Goal: Task Accomplishment & Management: Use online tool/utility

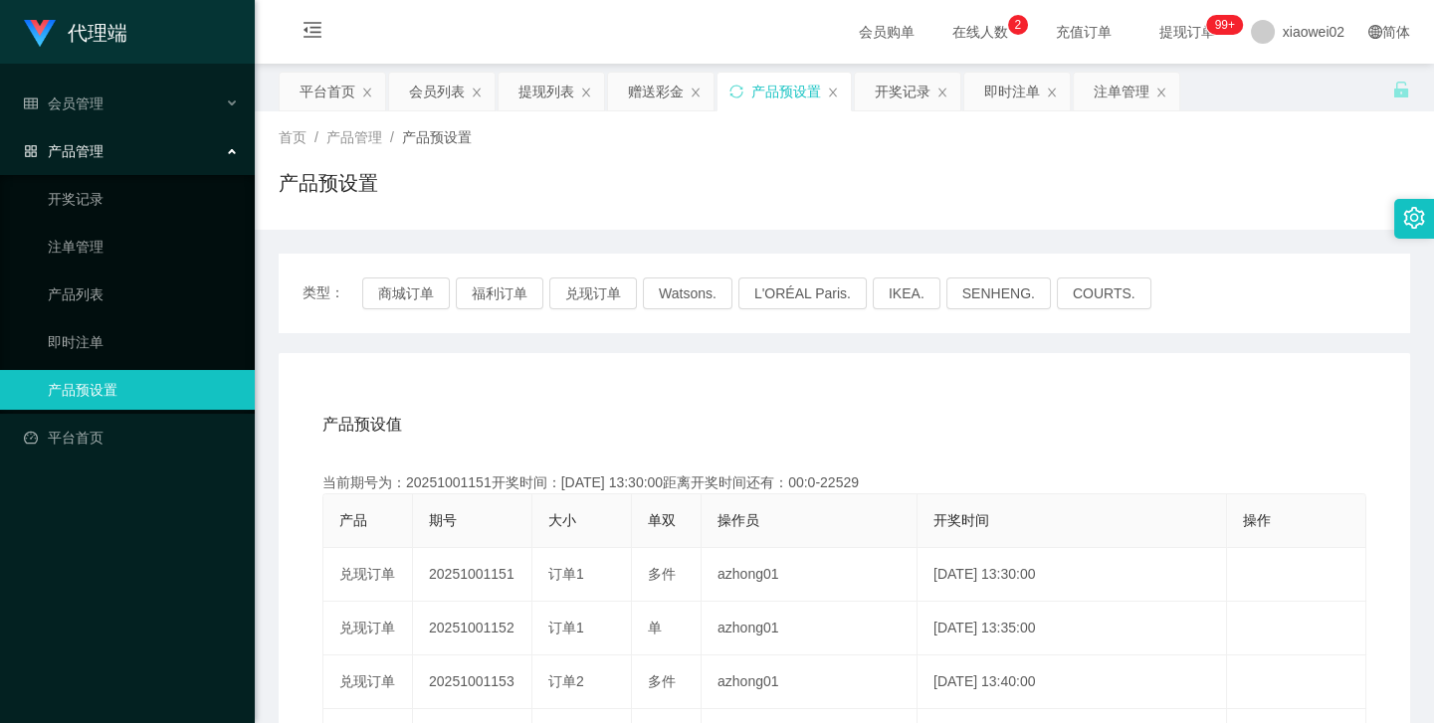
scroll to position [180, 0]
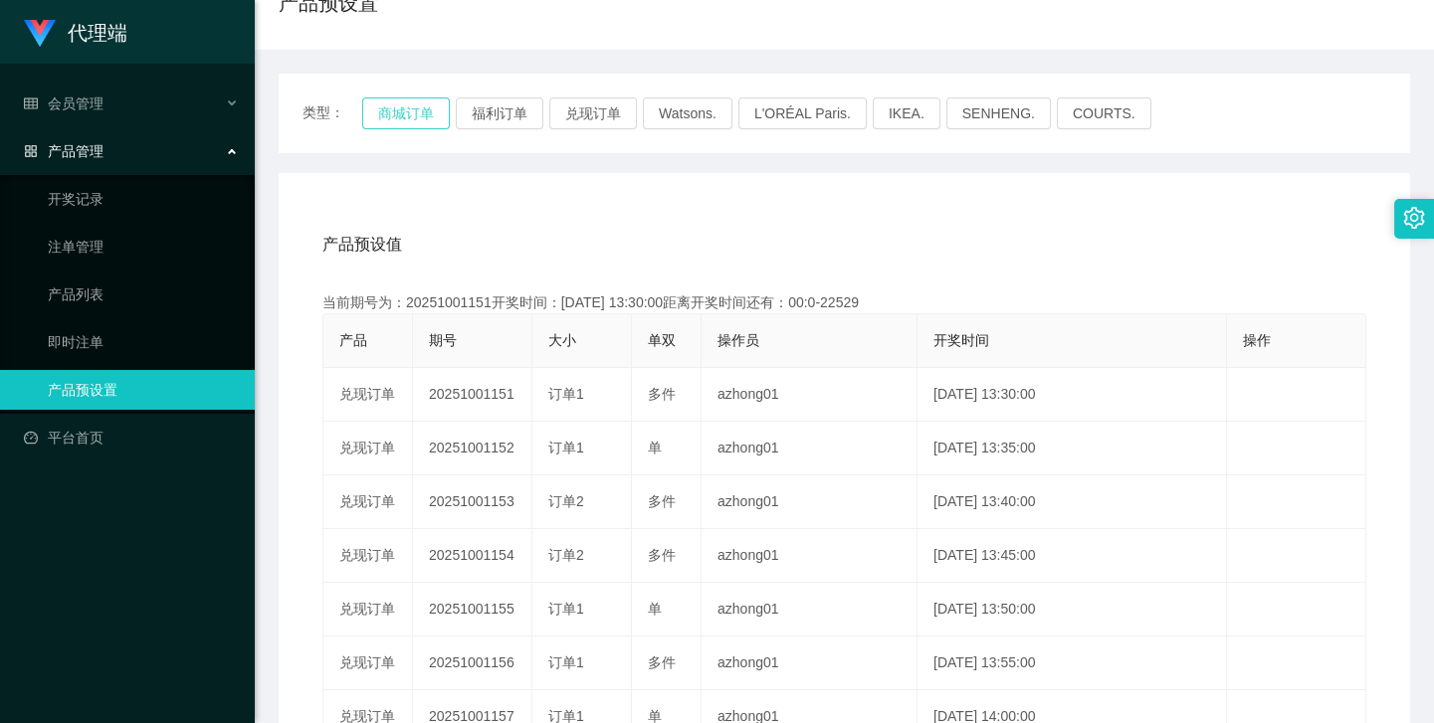
drag, startPoint x: 0, startPoint y: 0, endPoint x: 422, endPoint y: 110, distance: 436.1
click at [422, 110] on button "商城订单" at bounding box center [406, 114] width 88 height 32
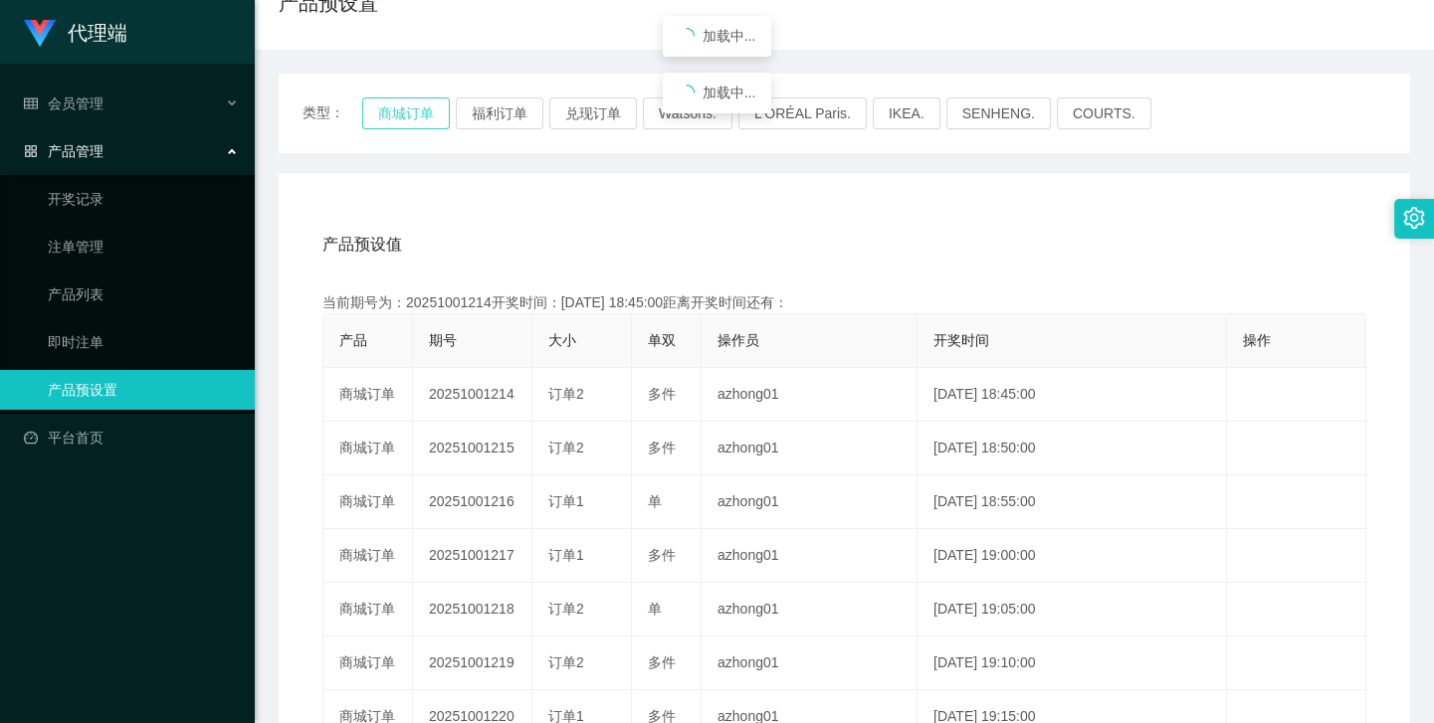
click at [422, 110] on button "商城订单" at bounding box center [406, 114] width 88 height 32
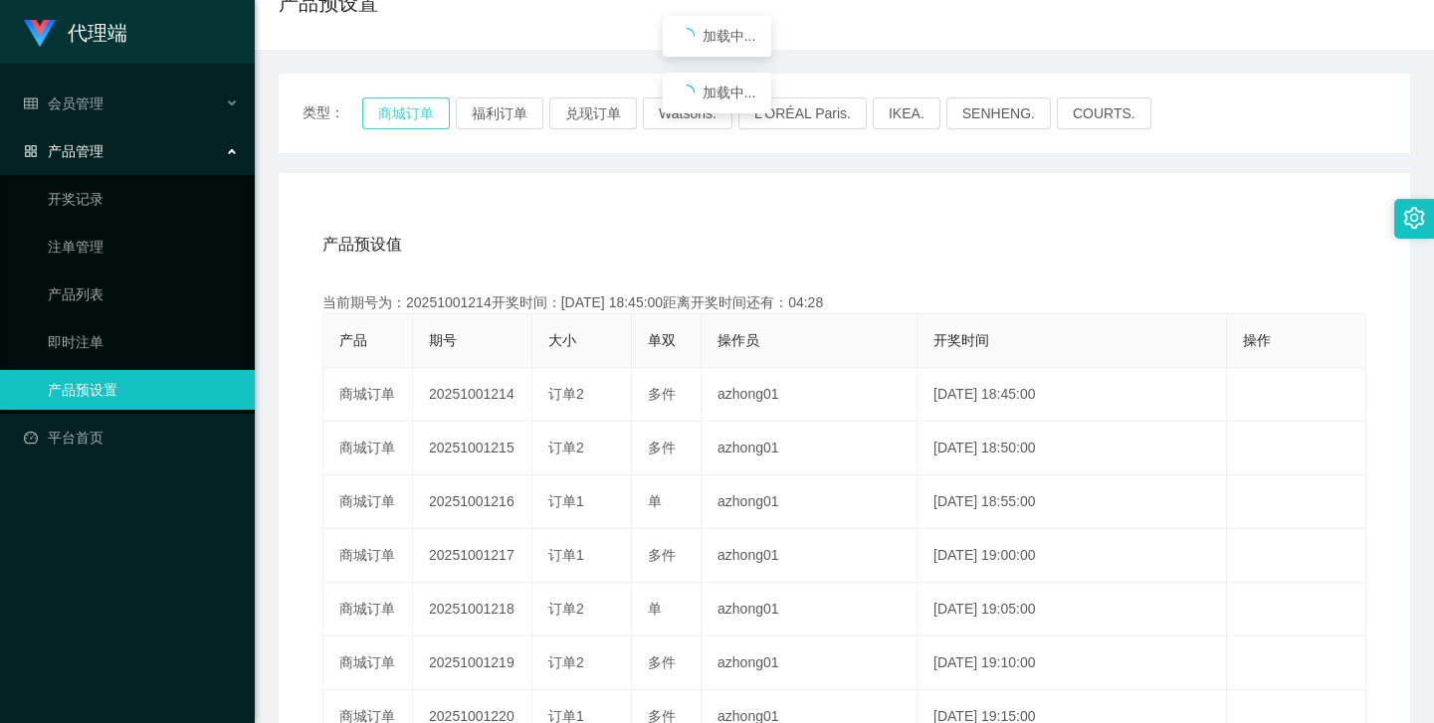
click at [422, 110] on button "商城订单" at bounding box center [406, 114] width 88 height 32
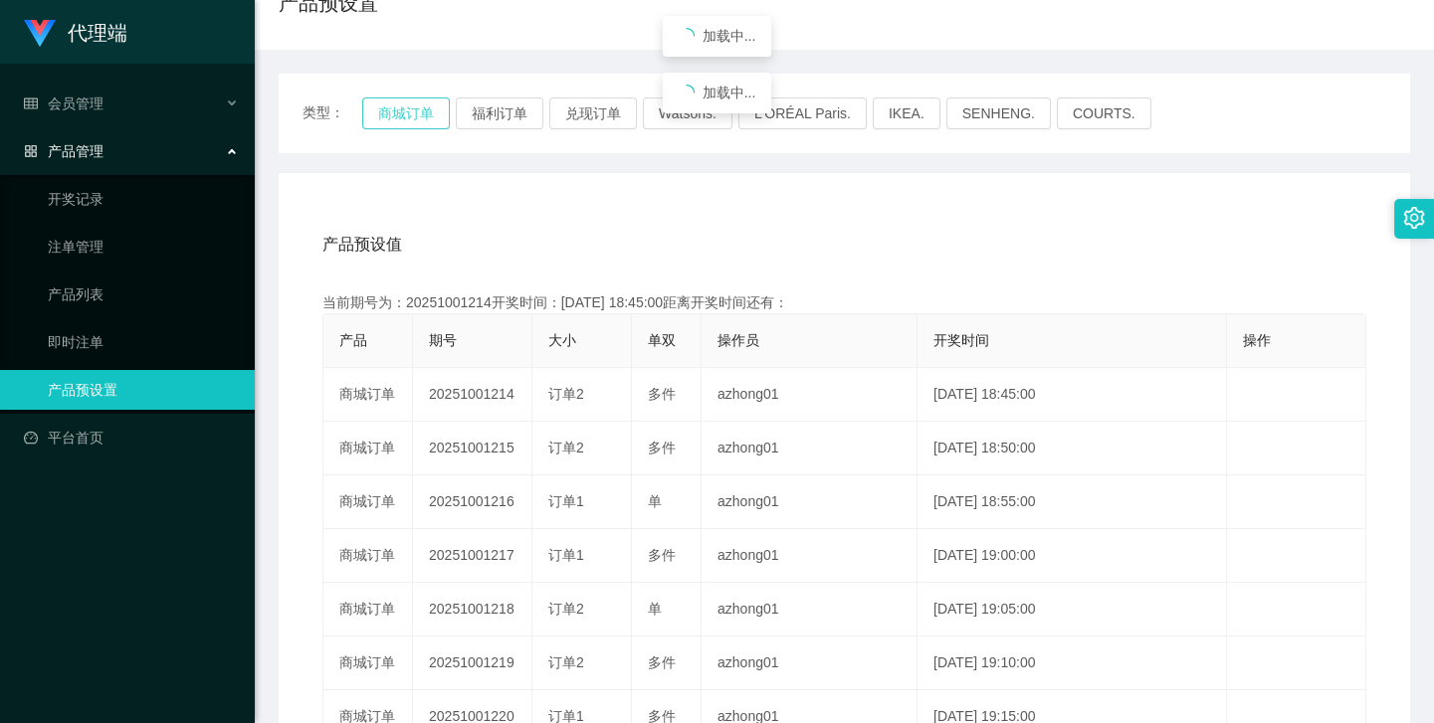
click at [422, 110] on button "商城订单" at bounding box center [406, 114] width 88 height 32
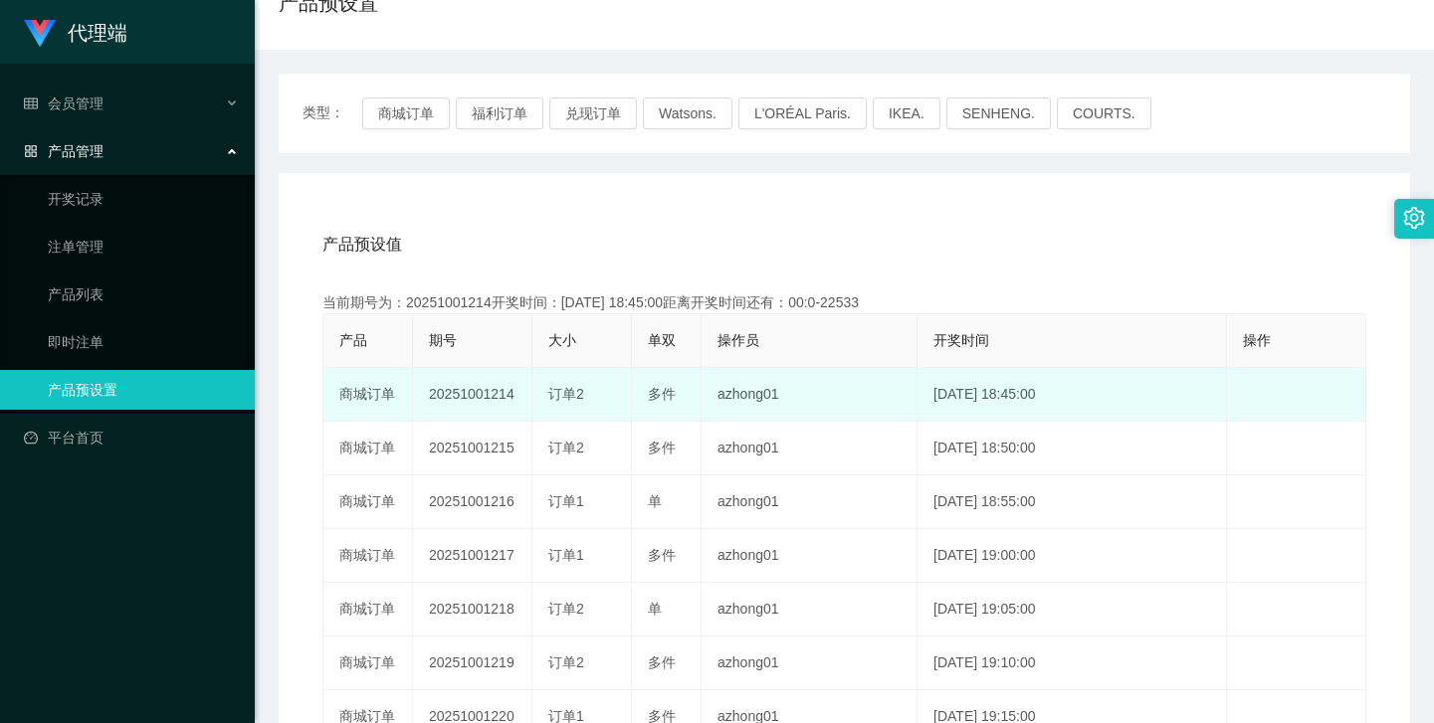
click at [490, 389] on td "20251001214" at bounding box center [472, 395] width 119 height 54
copy td "20251001214"
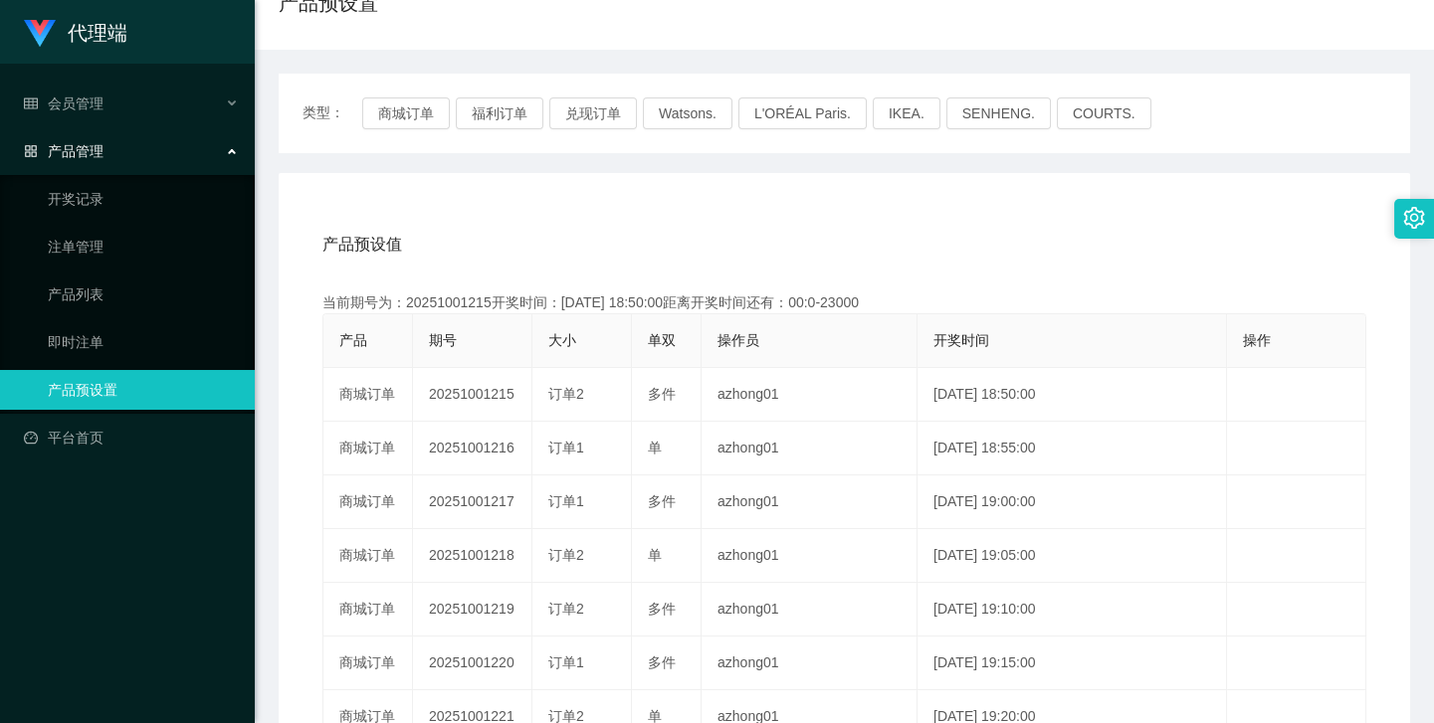
drag, startPoint x: 598, startPoint y: 228, endPoint x: 557, endPoint y: 153, distance: 85.1
click at [597, 227] on div "产品预设值 添加期号" at bounding box center [844, 245] width 1044 height 56
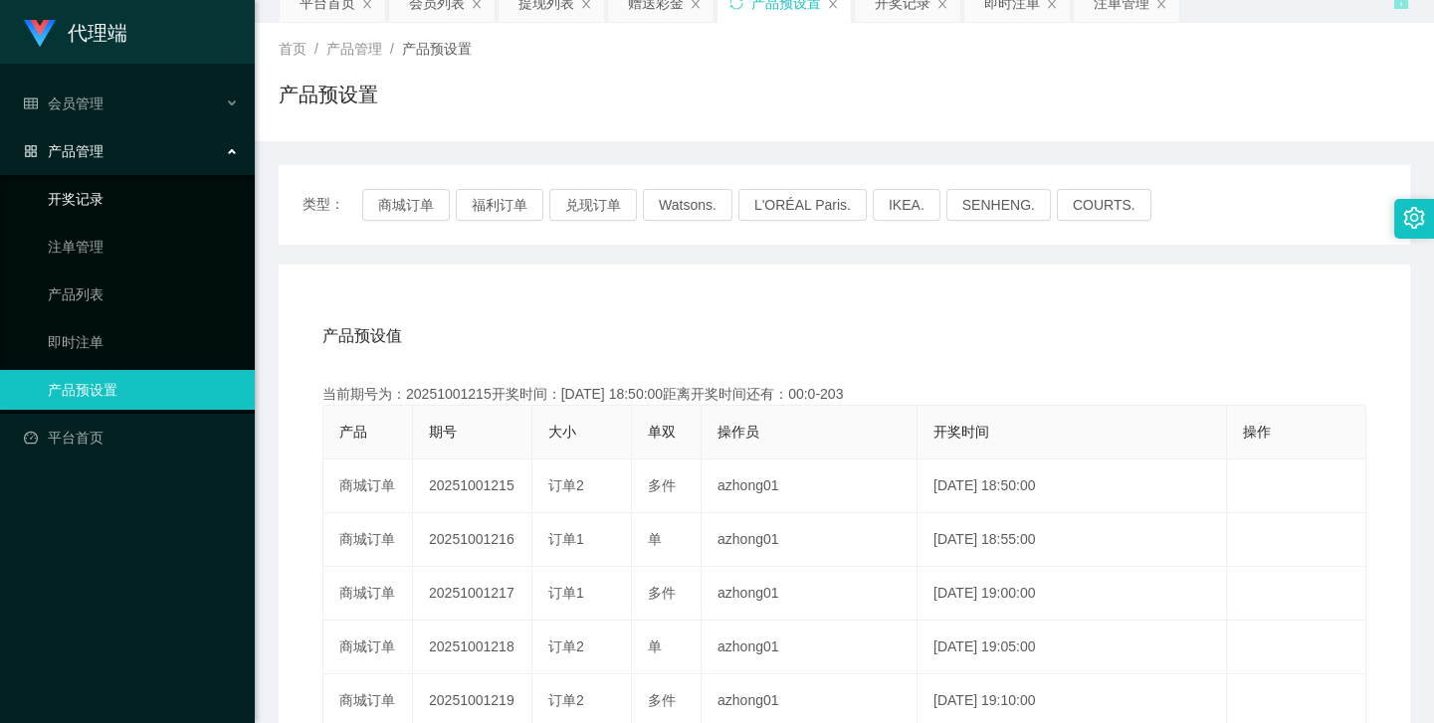
scroll to position [0, 0]
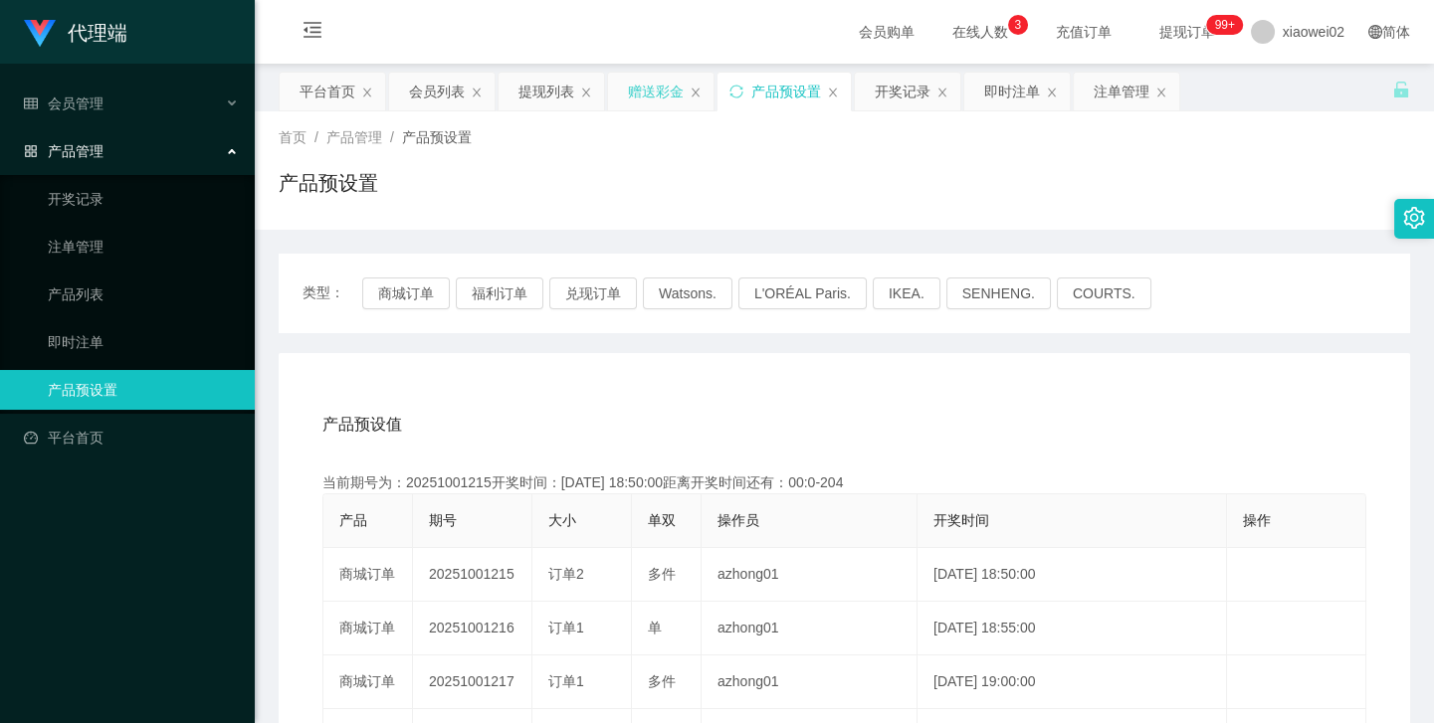
click at [644, 97] on div "赠送彩金" at bounding box center [656, 92] width 56 height 38
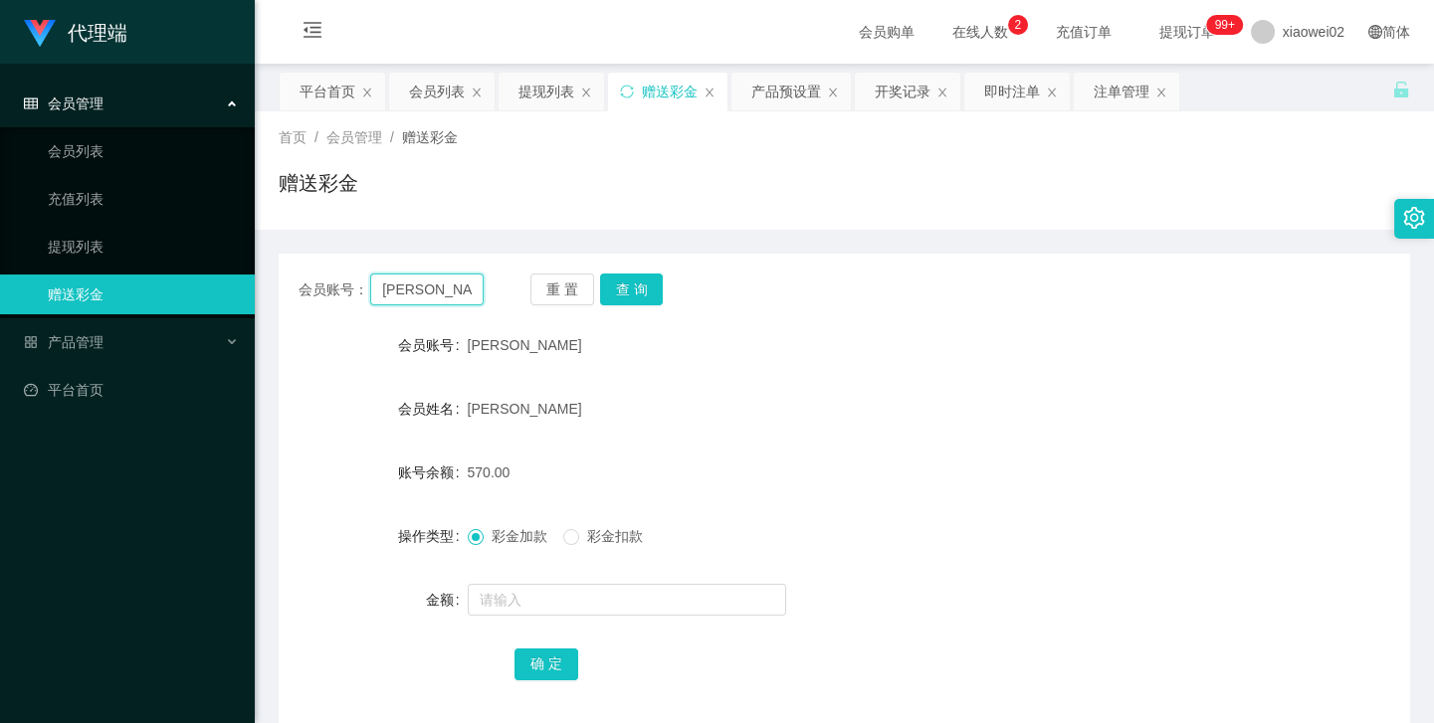
drag, startPoint x: 442, startPoint y: 283, endPoint x: 370, endPoint y: 293, distance: 72.3
click at [370, 293] on input "[PERSON_NAME]" at bounding box center [426, 290] width 113 height 32
paste input "880660"
type input "880660"
click at [607, 280] on button "查 询" at bounding box center [632, 290] width 64 height 32
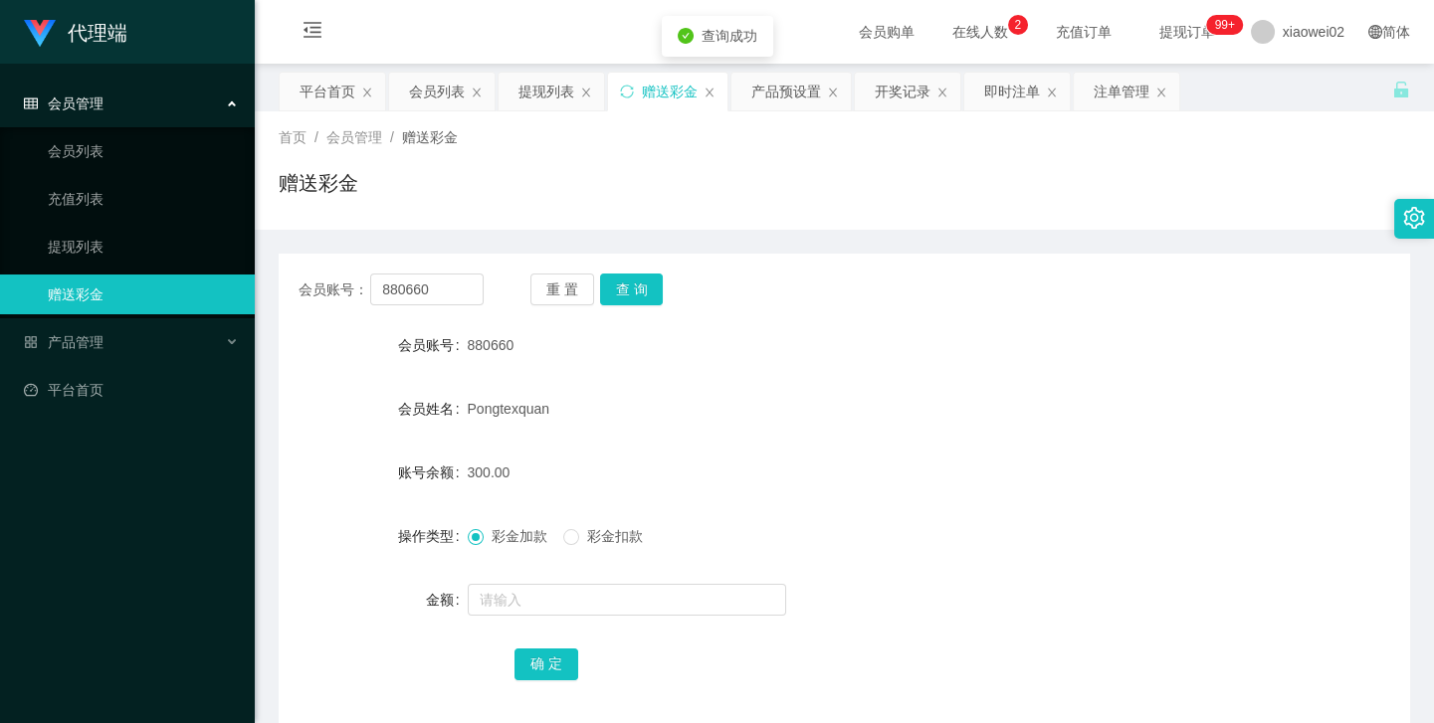
click at [745, 359] on div "880660" at bounding box center [798, 345] width 660 height 40
click at [782, 95] on div "产品预设置" at bounding box center [786, 92] width 70 height 38
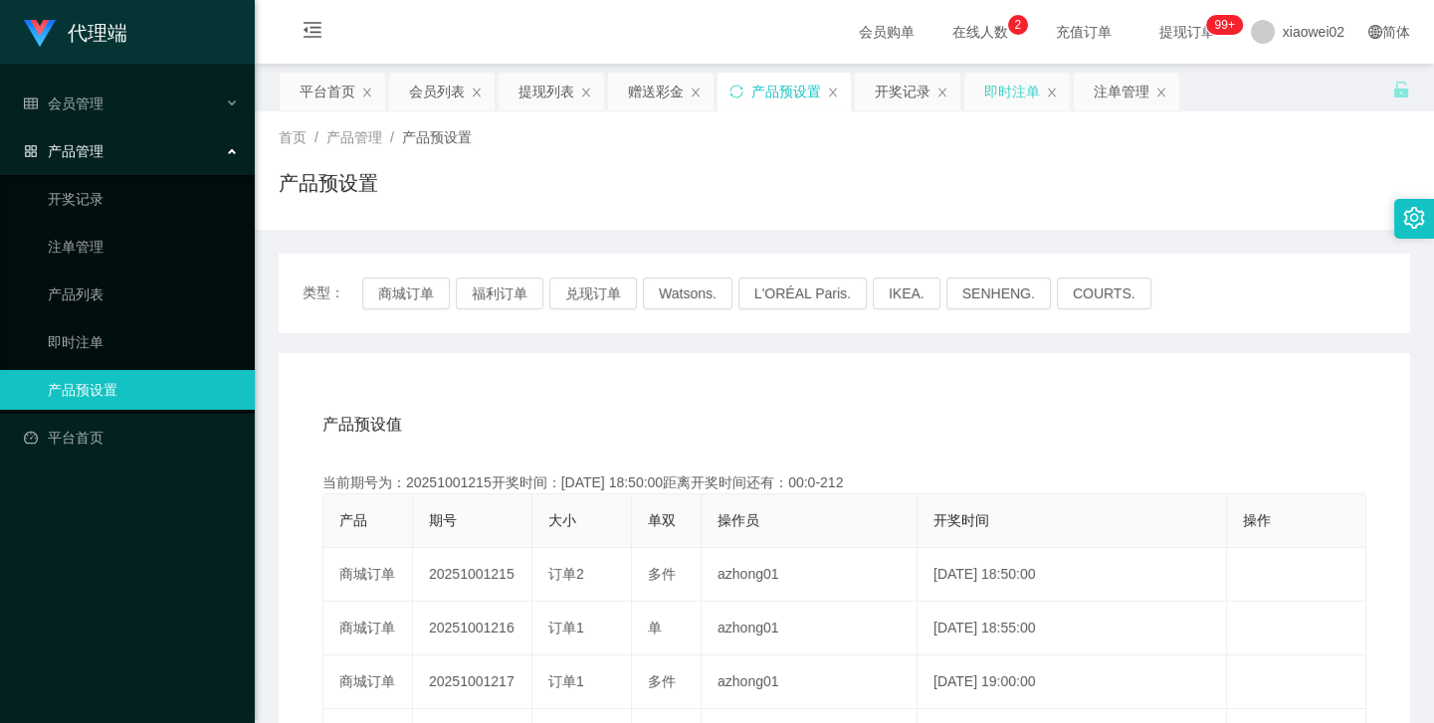
click at [1003, 90] on div "即时注单" at bounding box center [1012, 92] width 56 height 38
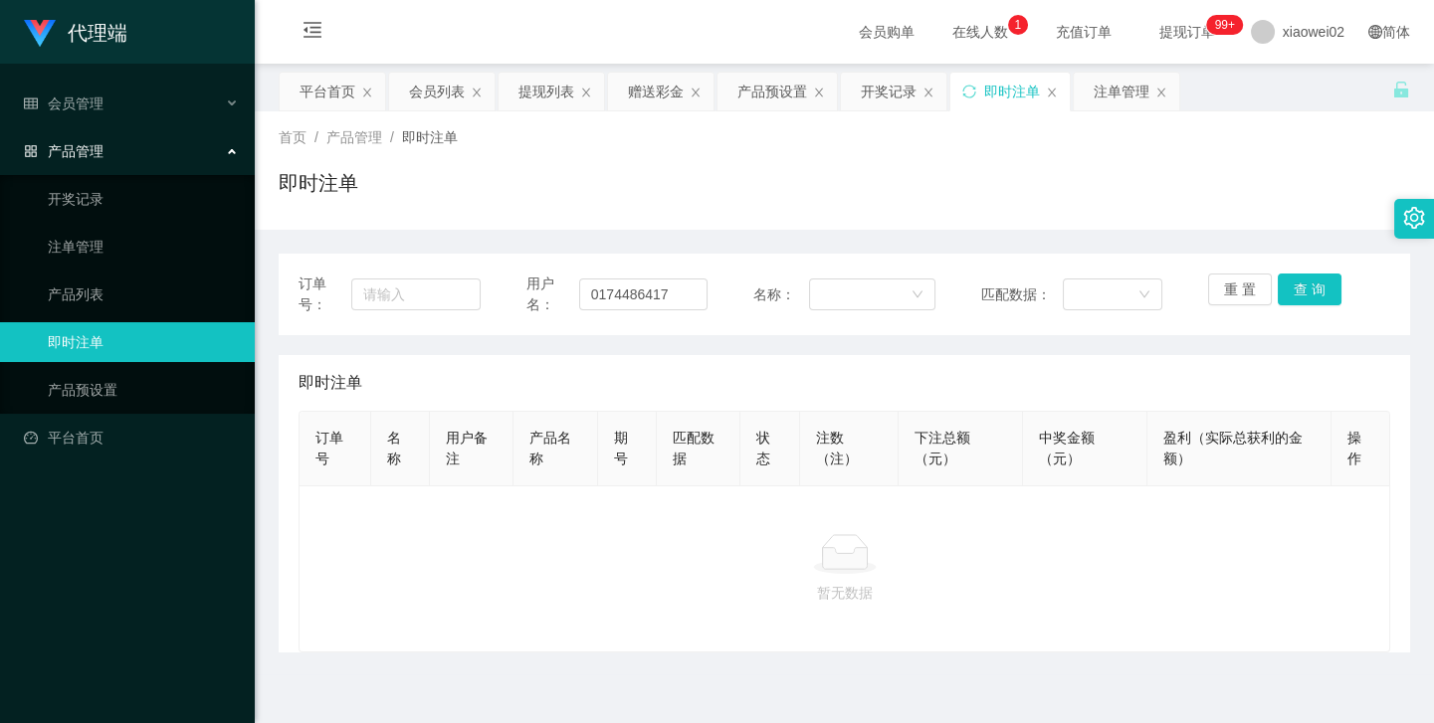
click at [628, 171] on div "即时注单" at bounding box center [844, 191] width 1131 height 46
click at [1010, 86] on div "即时注单" at bounding box center [1012, 92] width 56 height 38
click at [1104, 82] on div "注单管理" at bounding box center [1122, 92] width 56 height 38
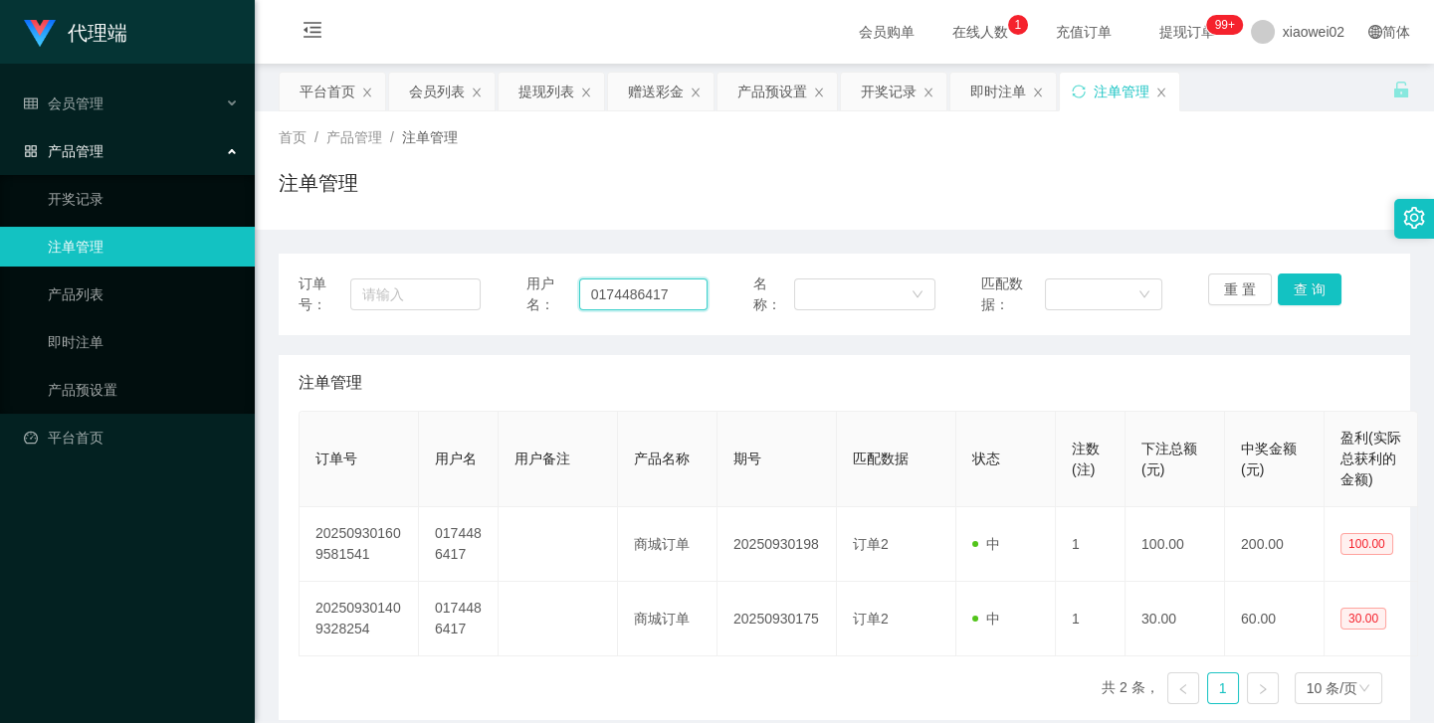
drag, startPoint x: 676, startPoint y: 299, endPoint x: 527, endPoint y: 294, distance: 148.3
click at [493, 299] on div "订单号： 用户名： 0174486417 名称： 匹配数据： 重 置 查 询" at bounding box center [845, 295] width 1092 height 42
paste input "880660"
type input "880660"
click at [1321, 280] on button "查 询" at bounding box center [1310, 290] width 64 height 32
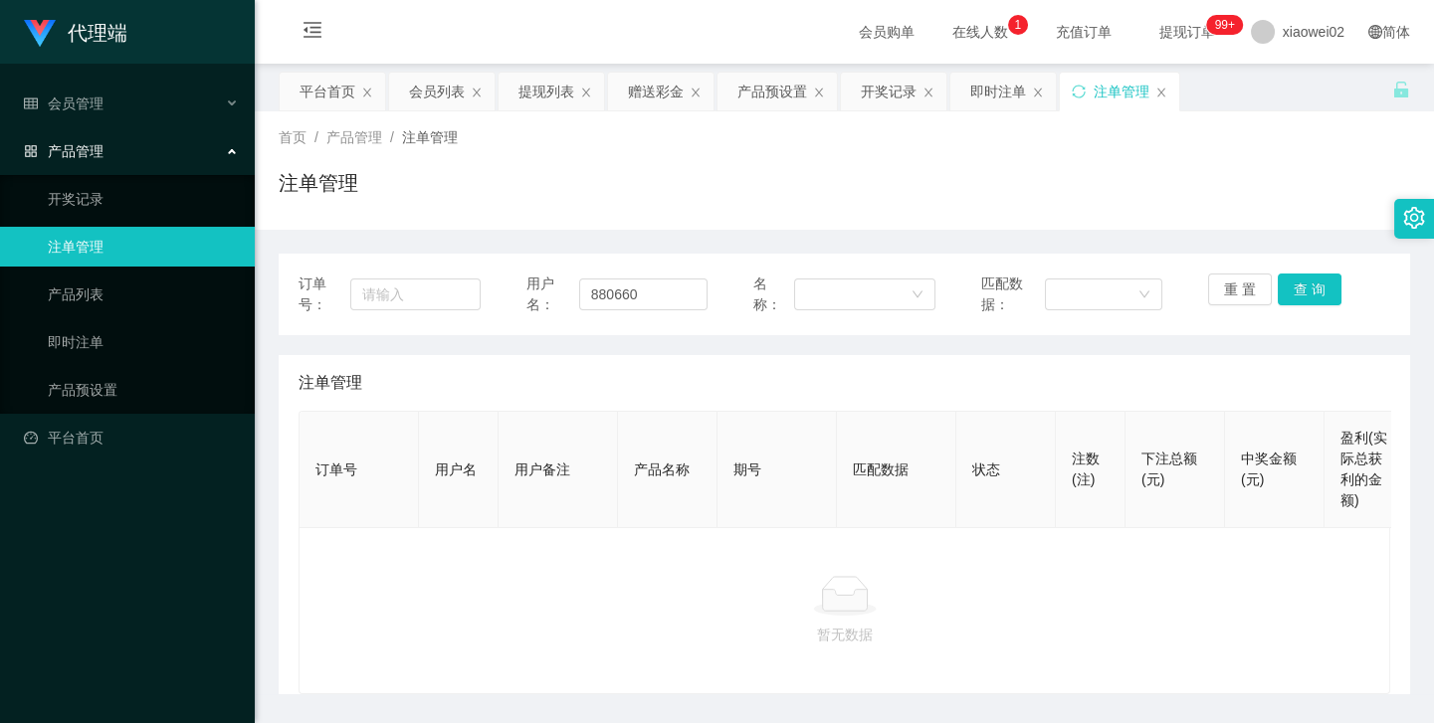
click at [1199, 185] on div "注单管理" at bounding box center [844, 191] width 1131 height 46
click at [654, 90] on div "赠送彩金" at bounding box center [656, 92] width 56 height 38
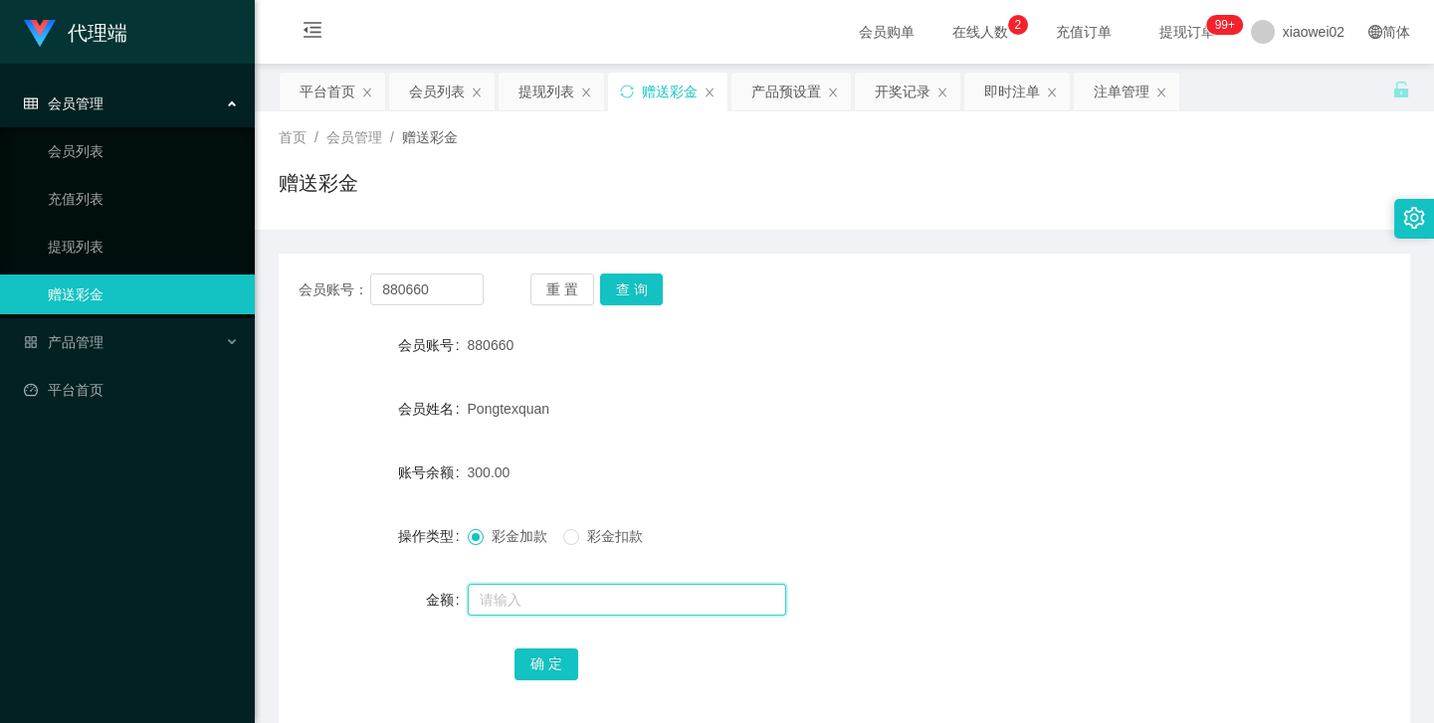
click at [518, 596] on input "text" at bounding box center [627, 600] width 318 height 32
type input "400"
click at [545, 669] on button "确 定" at bounding box center [546, 665] width 64 height 32
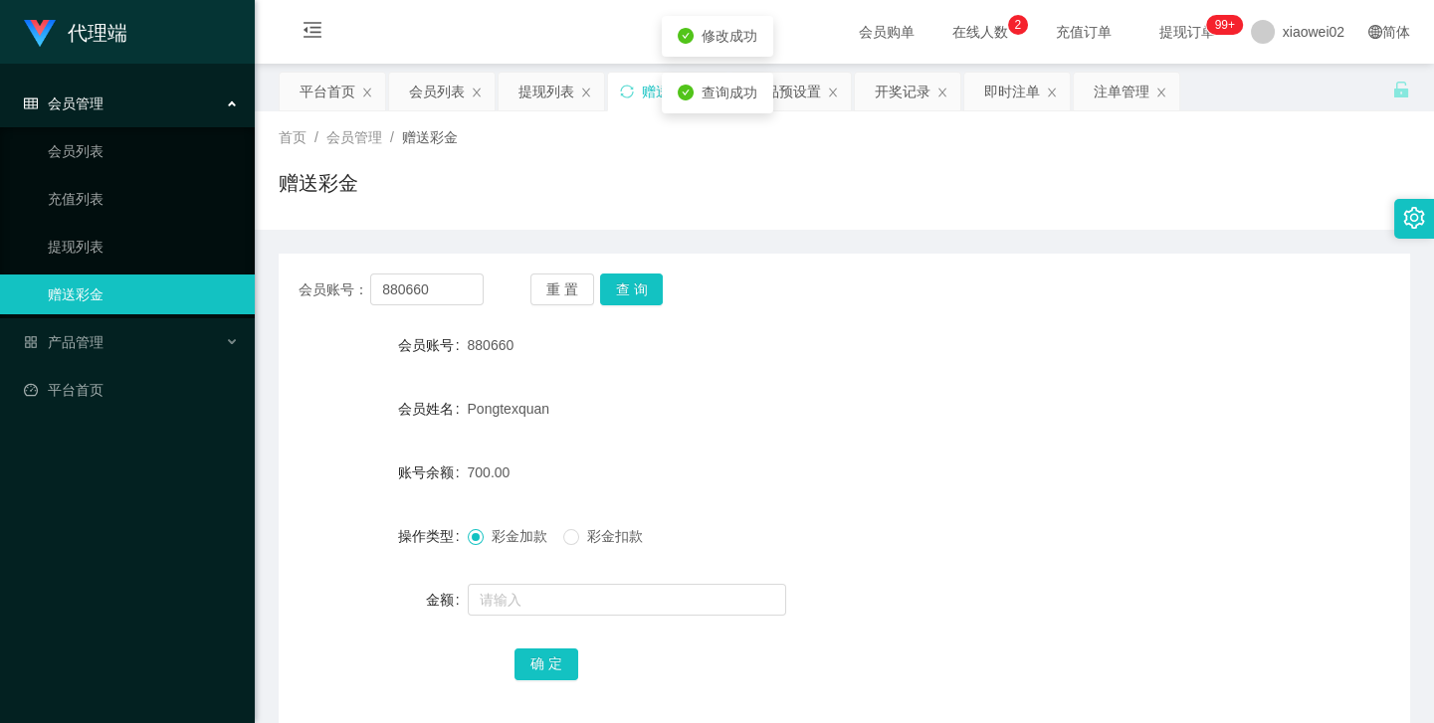
click at [1058, 440] on form "会员账号 880660 会员姓名 Pongtexquan 账号余额 700.00 操作类型 彩金加款 彩金扣款 金额 确 定" at bounding box center [844, 504] width 1131 height 358
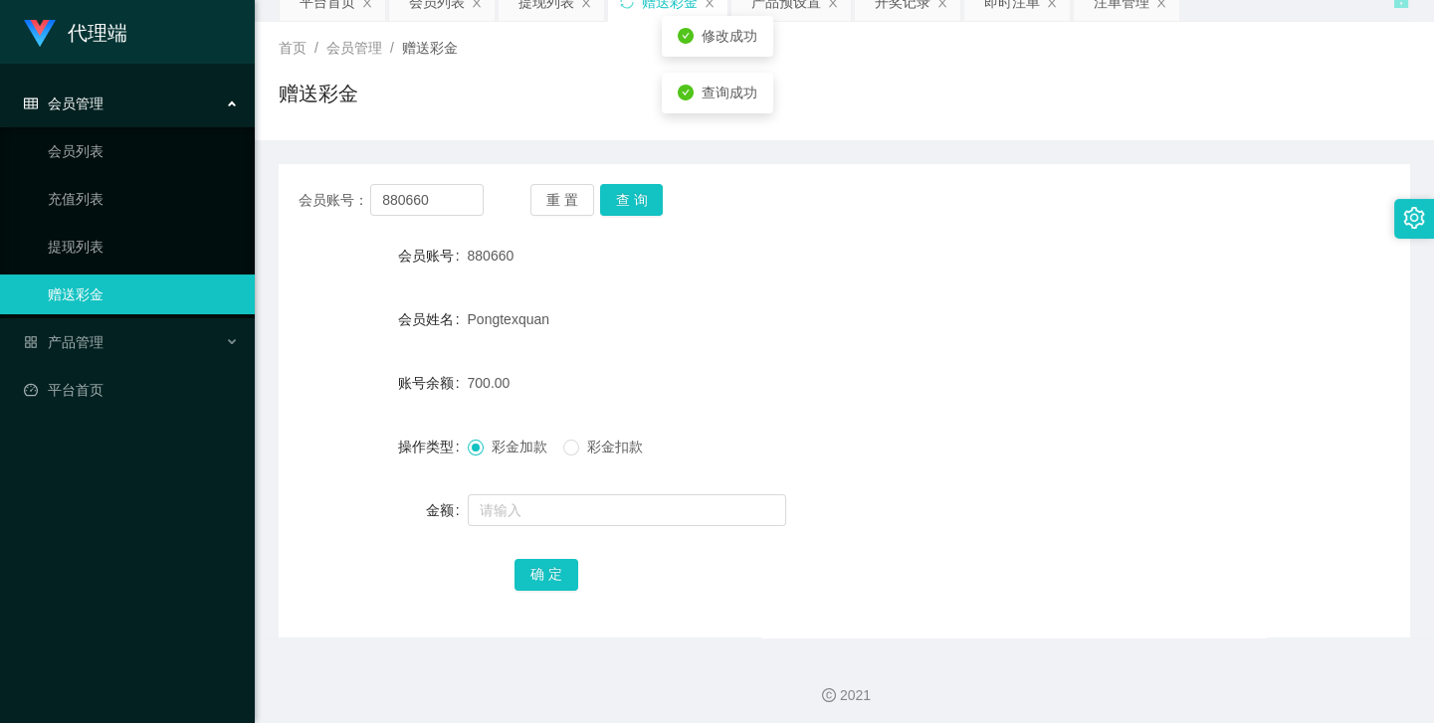
scroll to position [96, 0]
